Goal: Information Seeking & Learning: Learn about a topic

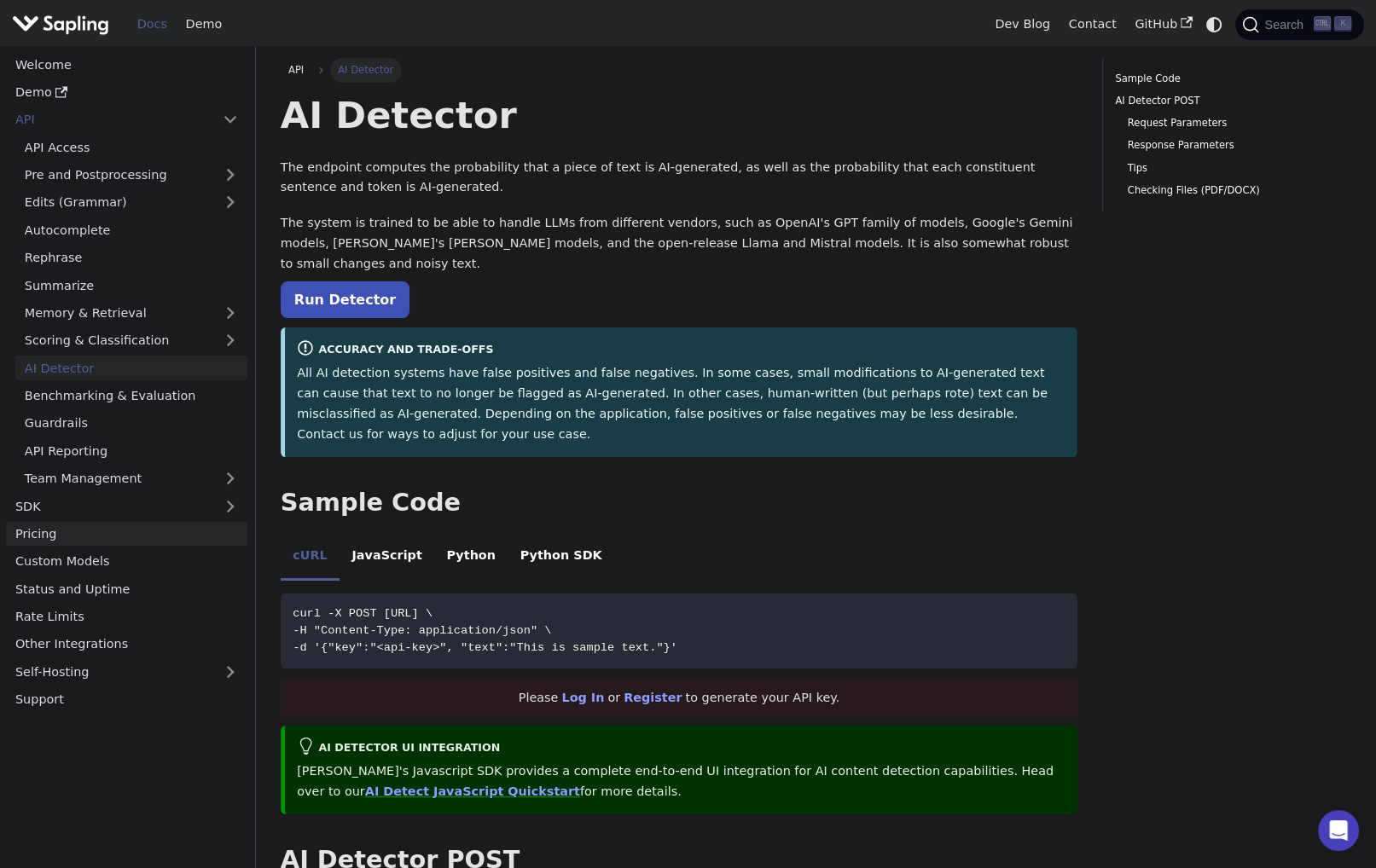
click at [44, 532] on link "Pricing" at bounding box center [126, 534] width 241 height 25
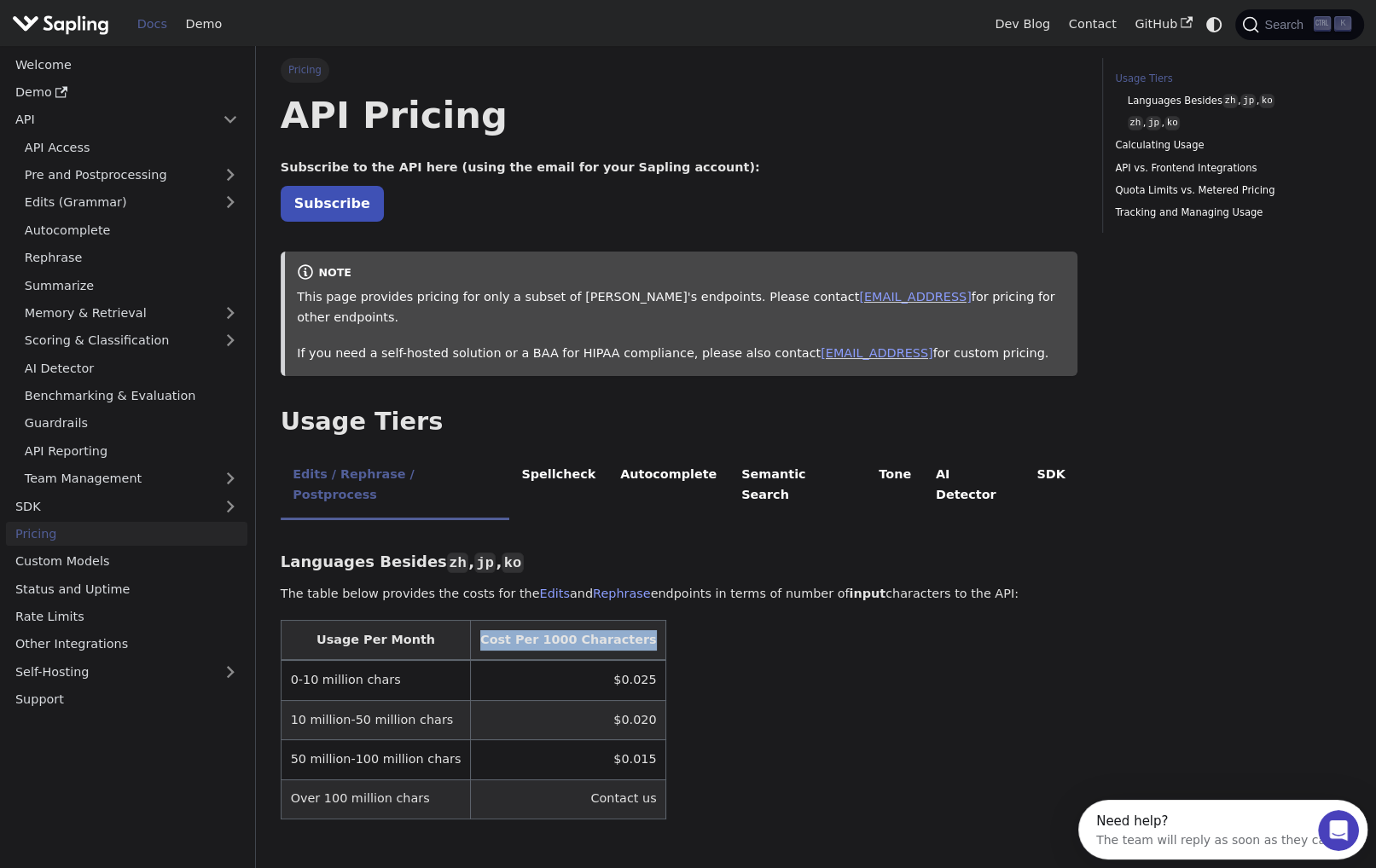
drag, startPoint x: 461, startPoint y: 601, endPoint x: 666, endPoint y: 601, distance: 205.0
click at [666, 620] on table "Usage Per Month Cost Per 1000 Characters 0-10 million chars $0.025 10 million-5…" at bounding box center [678, 719] width 797 height 200
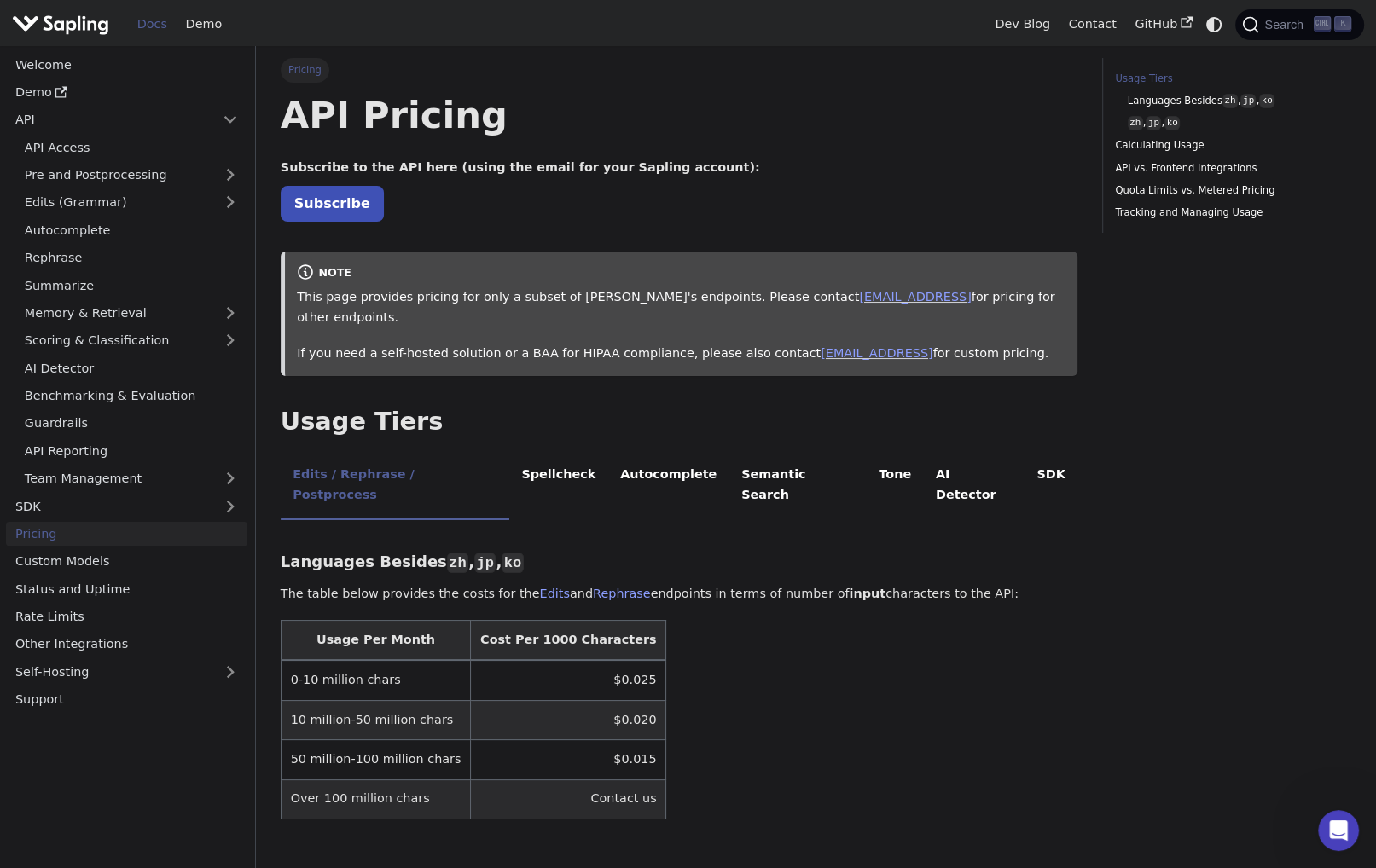
click at [603, 660] on td "$0.025" at bounding box center [568, 680] width 195 height 40
drag, startPoint x: 603, startPoint y: 642, endPoint x: 535, endPoint y: 642, distance: 68.0
click at [535, 660] on td "$0.025" at bounding box center [568, 680] width 195 height 40
drag, startPoint x: 568, startPoint y: 637, endPoint x: 601, endPoint y: 641, distance: 33.2
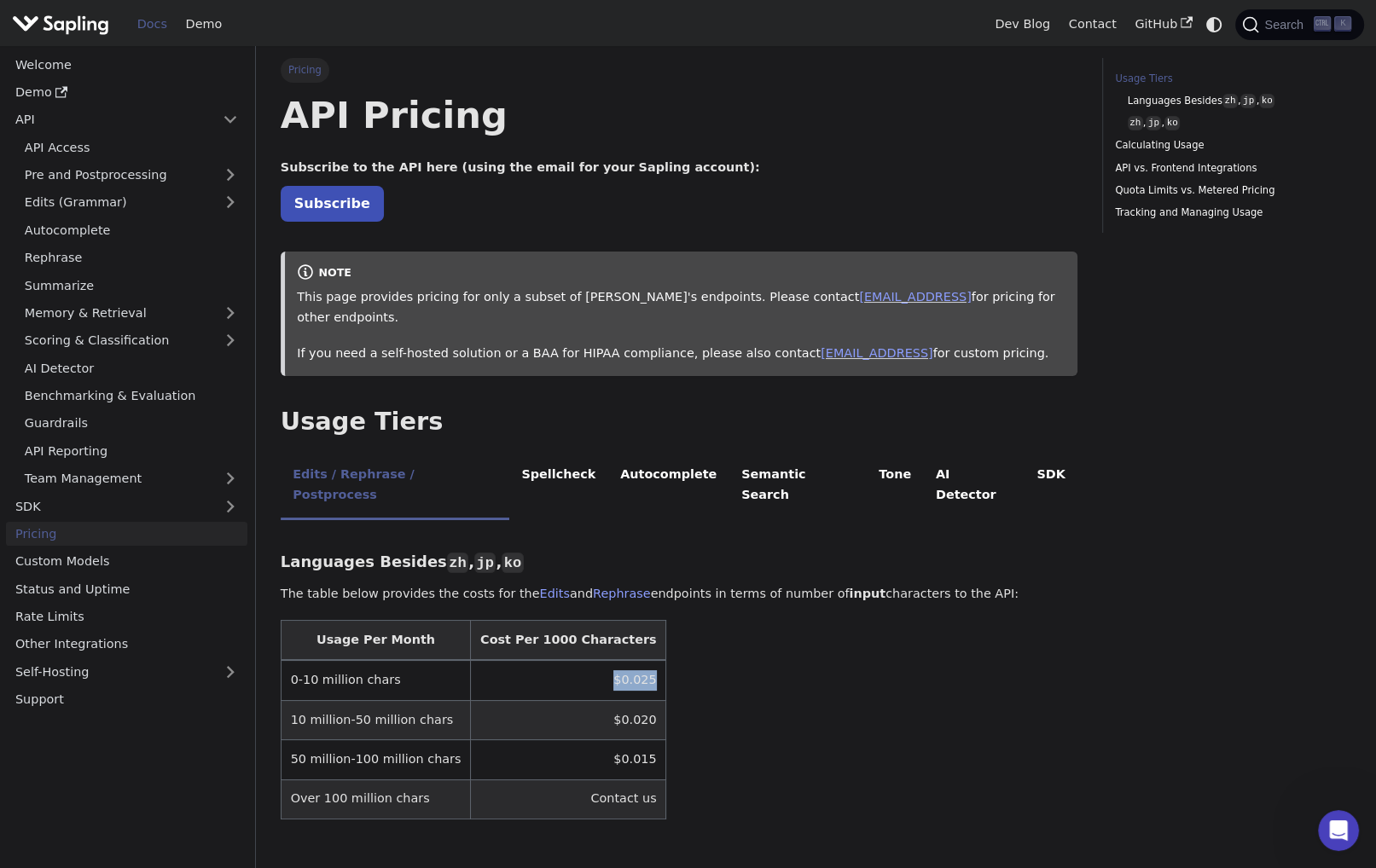
click at [601, 660] on td "$0.025" at bounding box center [568, 680] width 195 height 40
drag, startPoint x: 566, startPoint y: 641, endPoint x: 612, endPoint y: 641, distance: 46.0
click at [609, 660] on td "$0.025" at bounding box center [568, 680] width 195 height 40
click at [894, 628] on table "Usage Per Month Cost Per 1000 Characters 0-10 million chars $0.025 10 million-5…" at bounding box center [678, 719] width 797 height 200
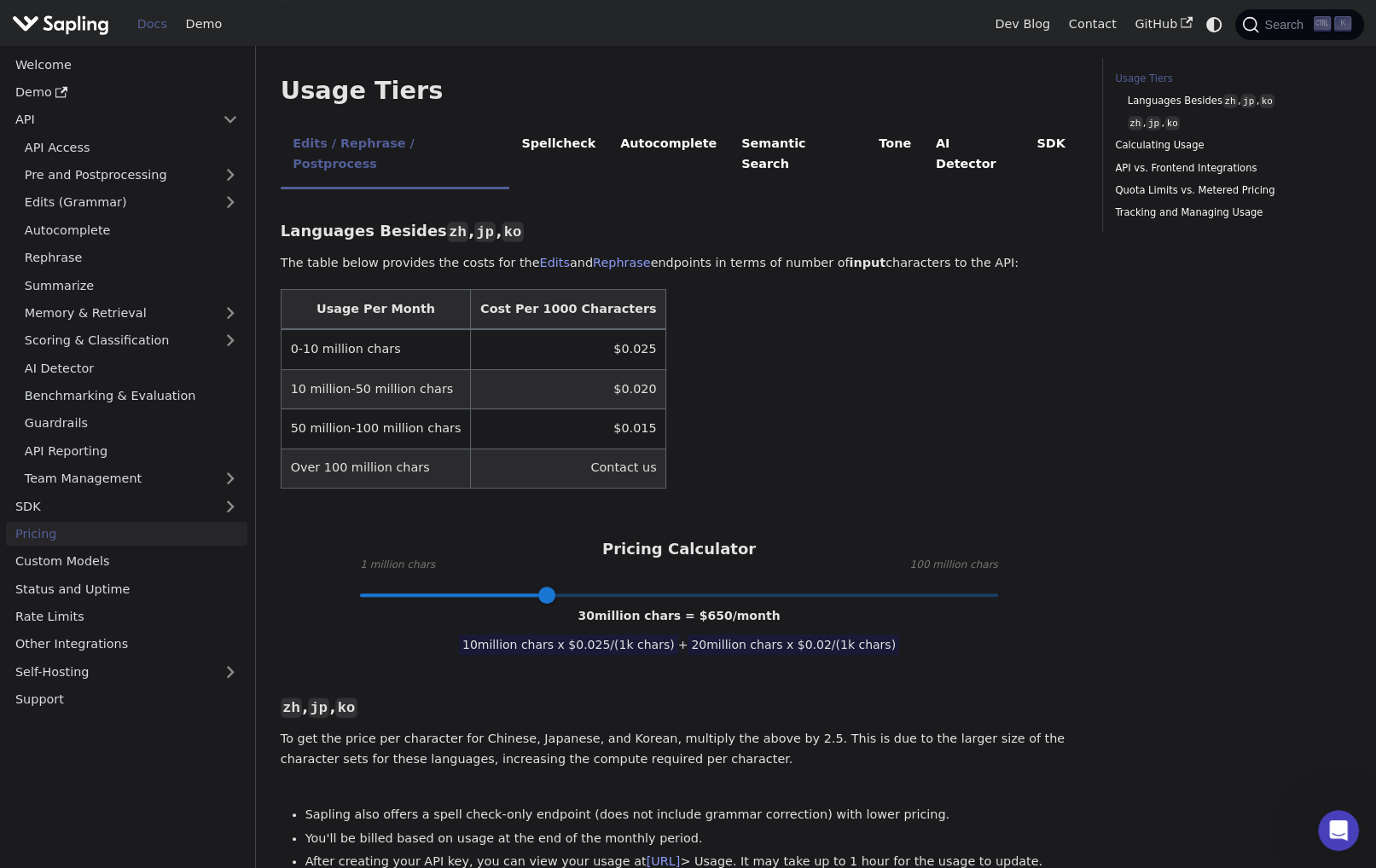
scroll to position [341, 0]
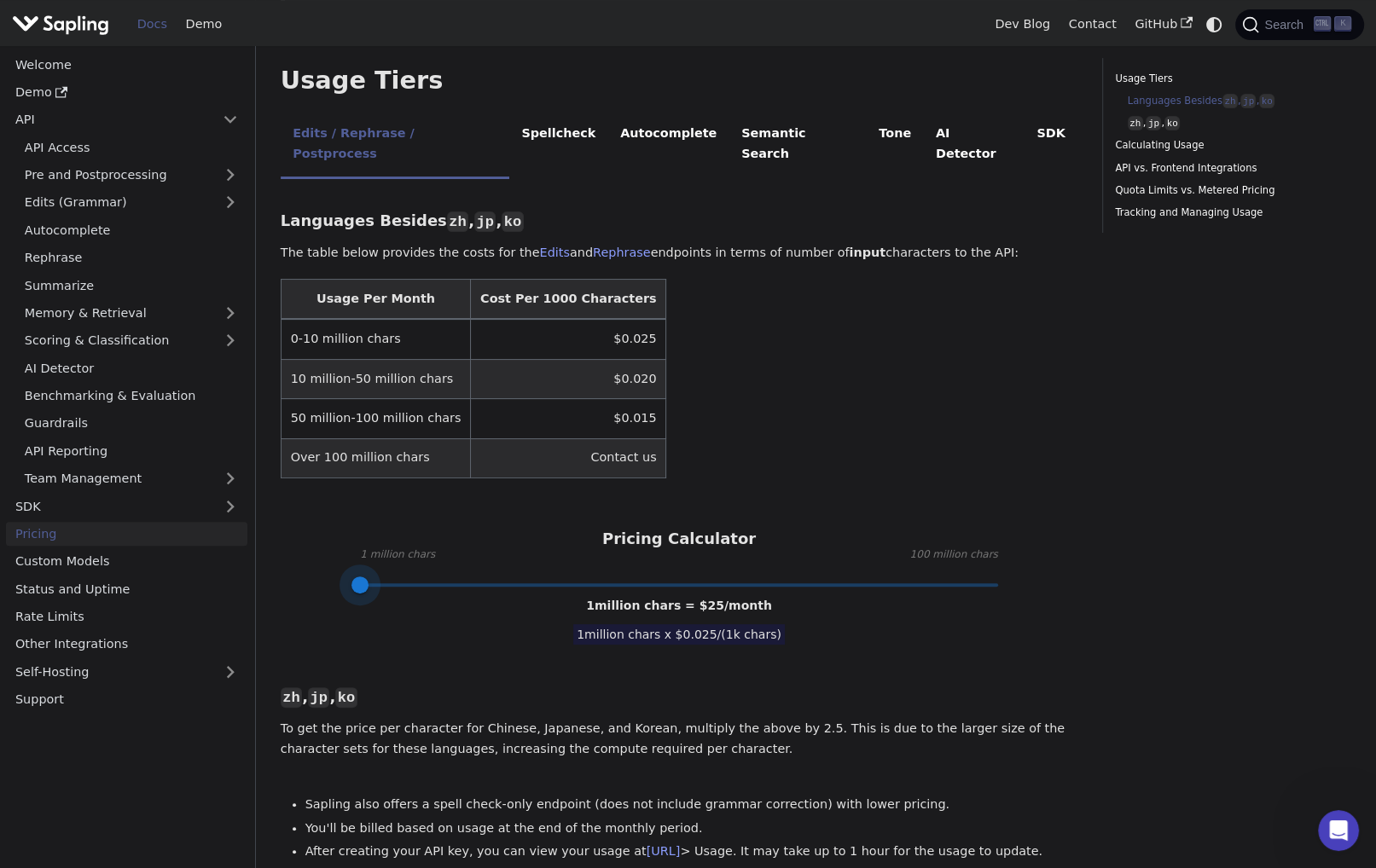
drag, startPoint x: 420, startPoint y: 554, endPoint x: 272, endPoint y: 554, distance: 148.0
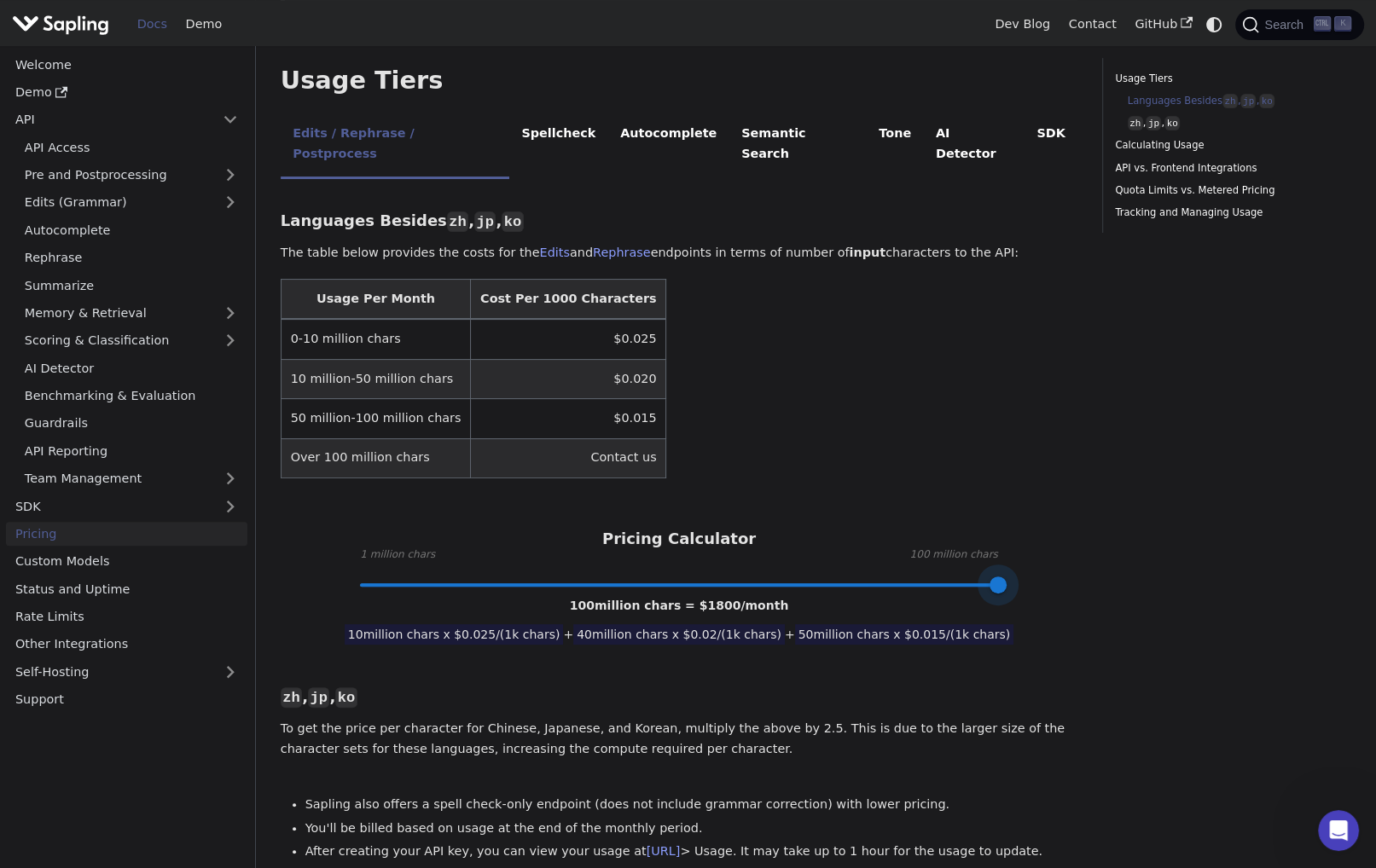
drag, startPoint x: 360, startPoint y: 546, endPoint x: 1039, endPoint y: 535, distance: 679.1
click at [1039, 535] on div "Pricing Calculator 1 million chars 100 million chars 100 million chars = $ 1800…" at bounding box center [678, 557] width 797 height 55
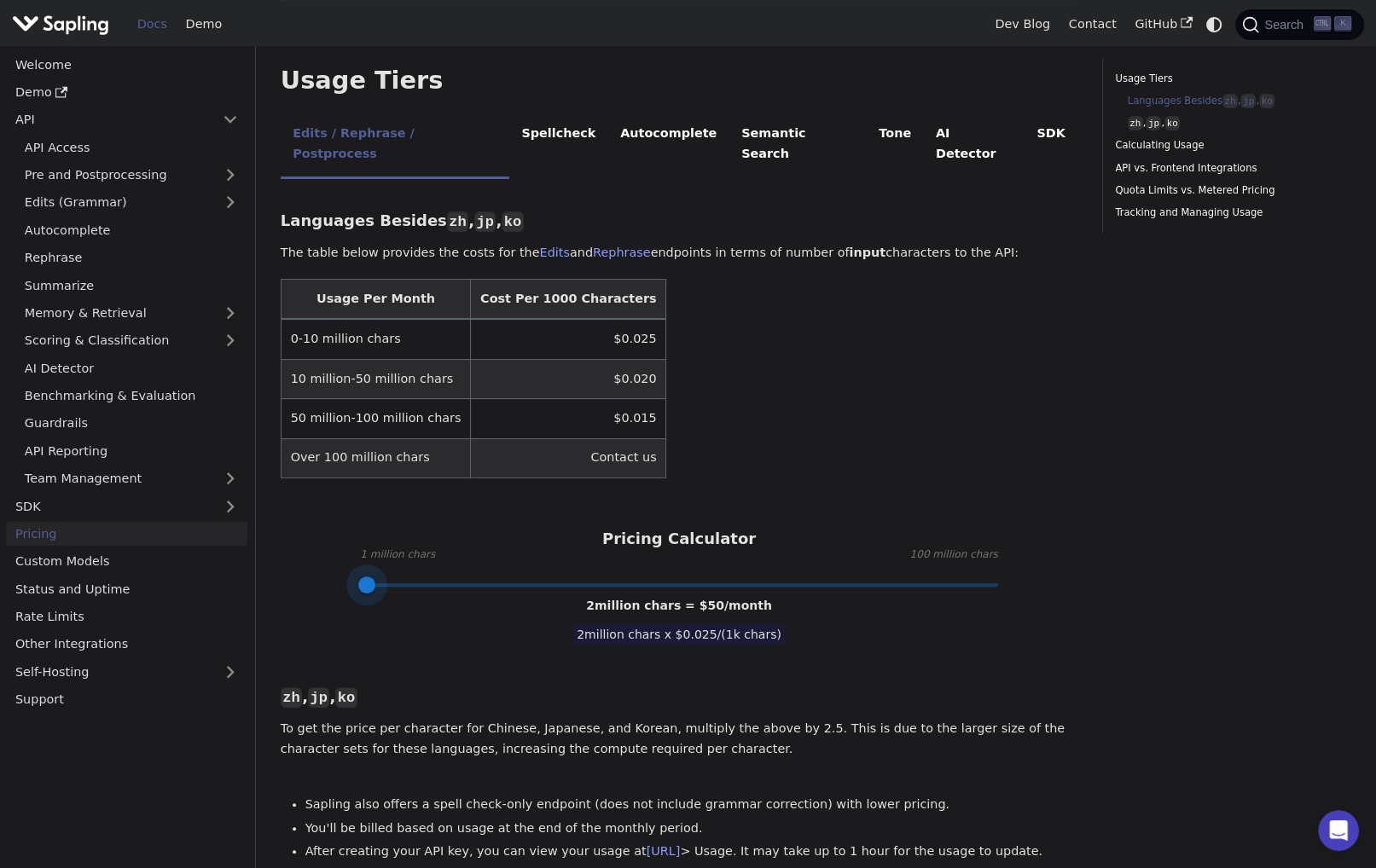
type input "1"
drag, startPoint x: 998, startPoint y: 549, endPoint x: 317, endPoint y: 552, distance: 681.0
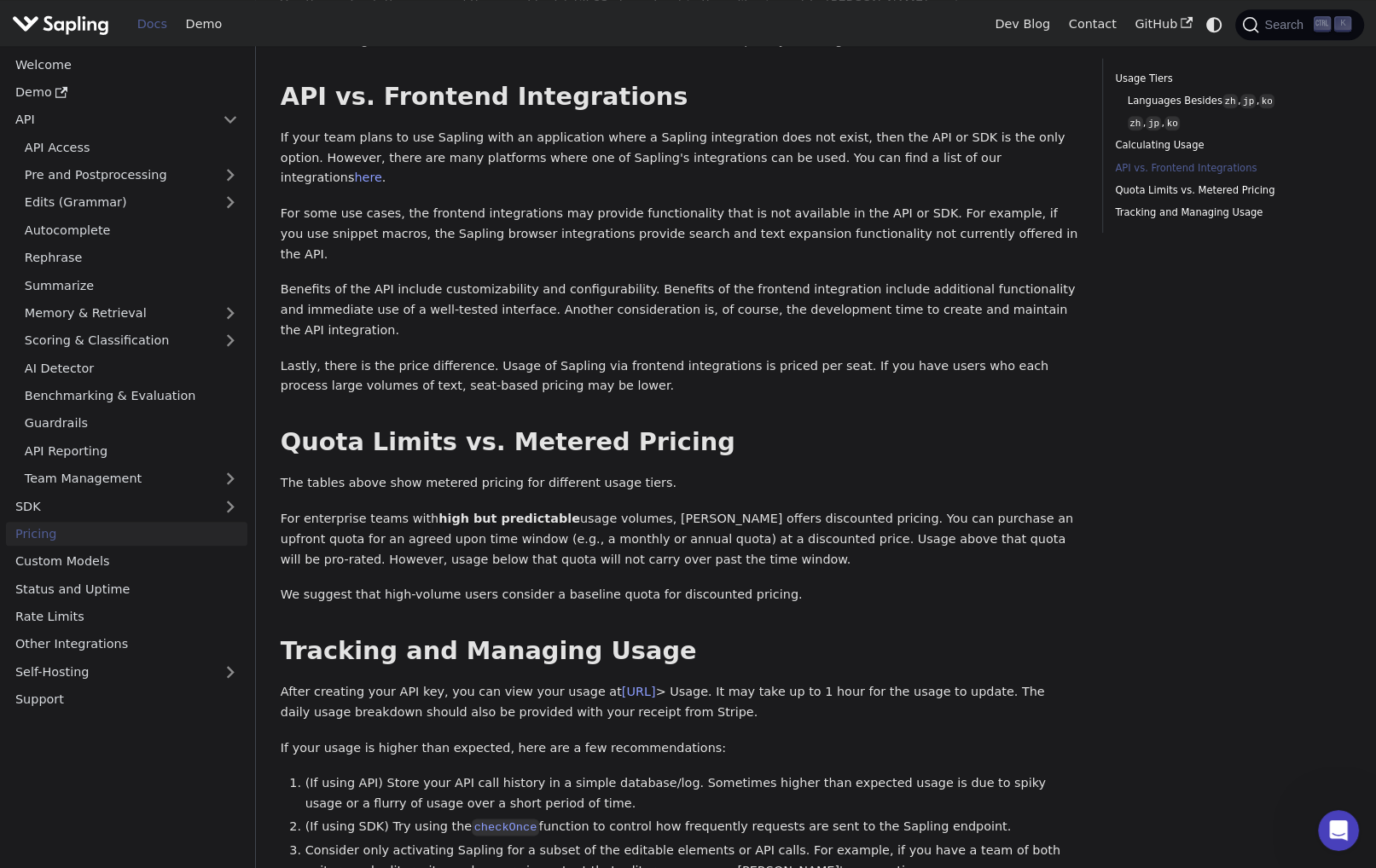
scroll to position [1961, 0]
